Goal: Task Accomplishment & Management: Use online tool/utility

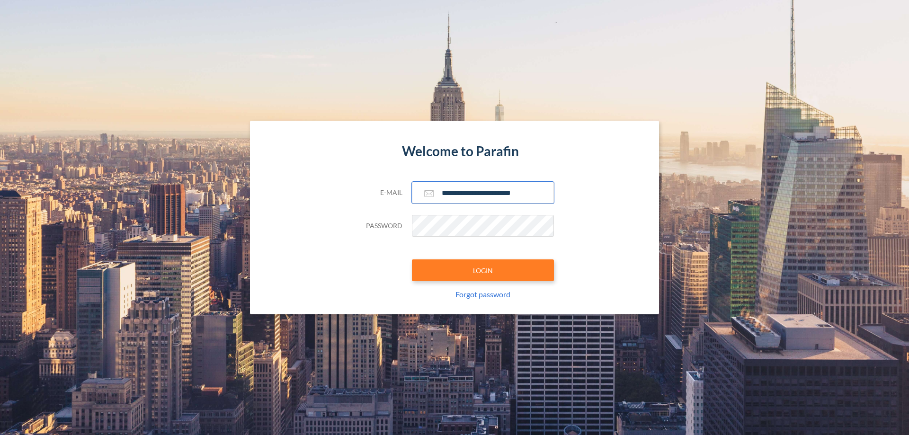
type input "**********"
click at [483, 270] on button "LOGIN" at bounding box center [483, 271] width 142 height 22
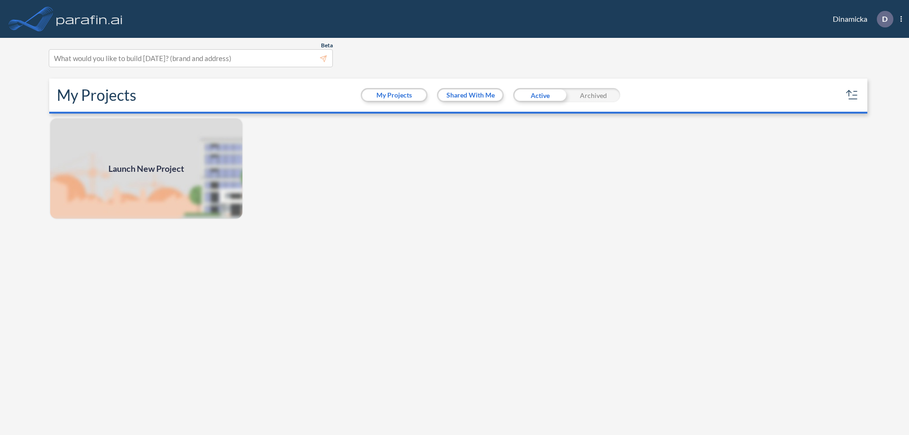
scroll to position [2, 0]
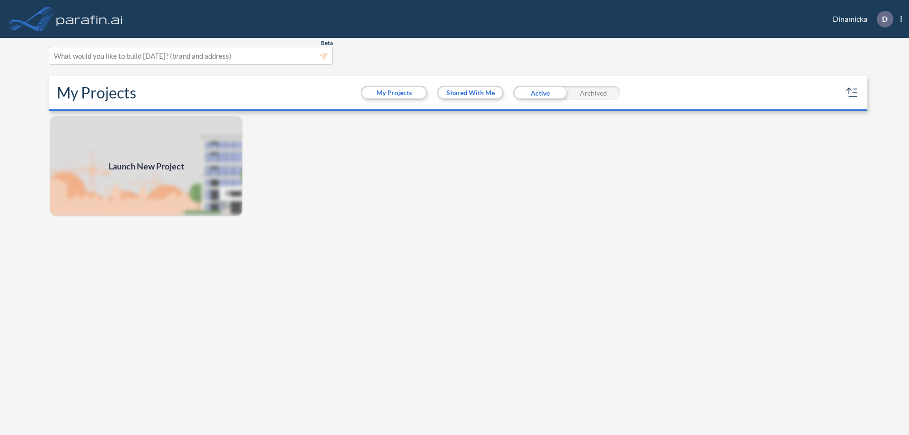
click at [146, 166] on span "Launch New Project" at bounding box center [146, 166] width 76 height 13
